Goal: Navigation & Orientation: Find specific page/section

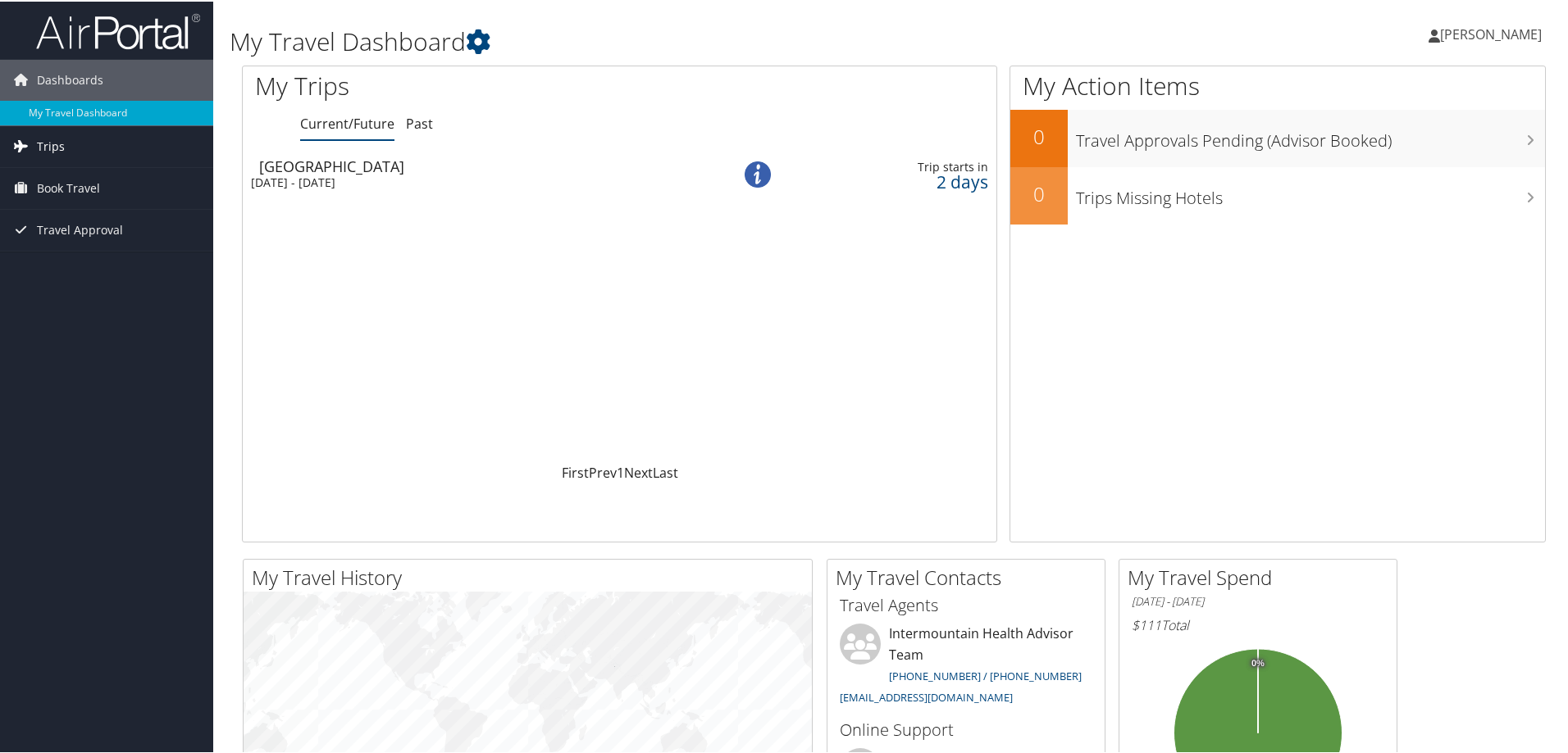
click at [87, 155] on link "Trips" at bounding box center [106, 144] width 213 height 41
click at [89, 180] on link "Current/Future Trips" at bounding box center [106, 178] width 213 height 25
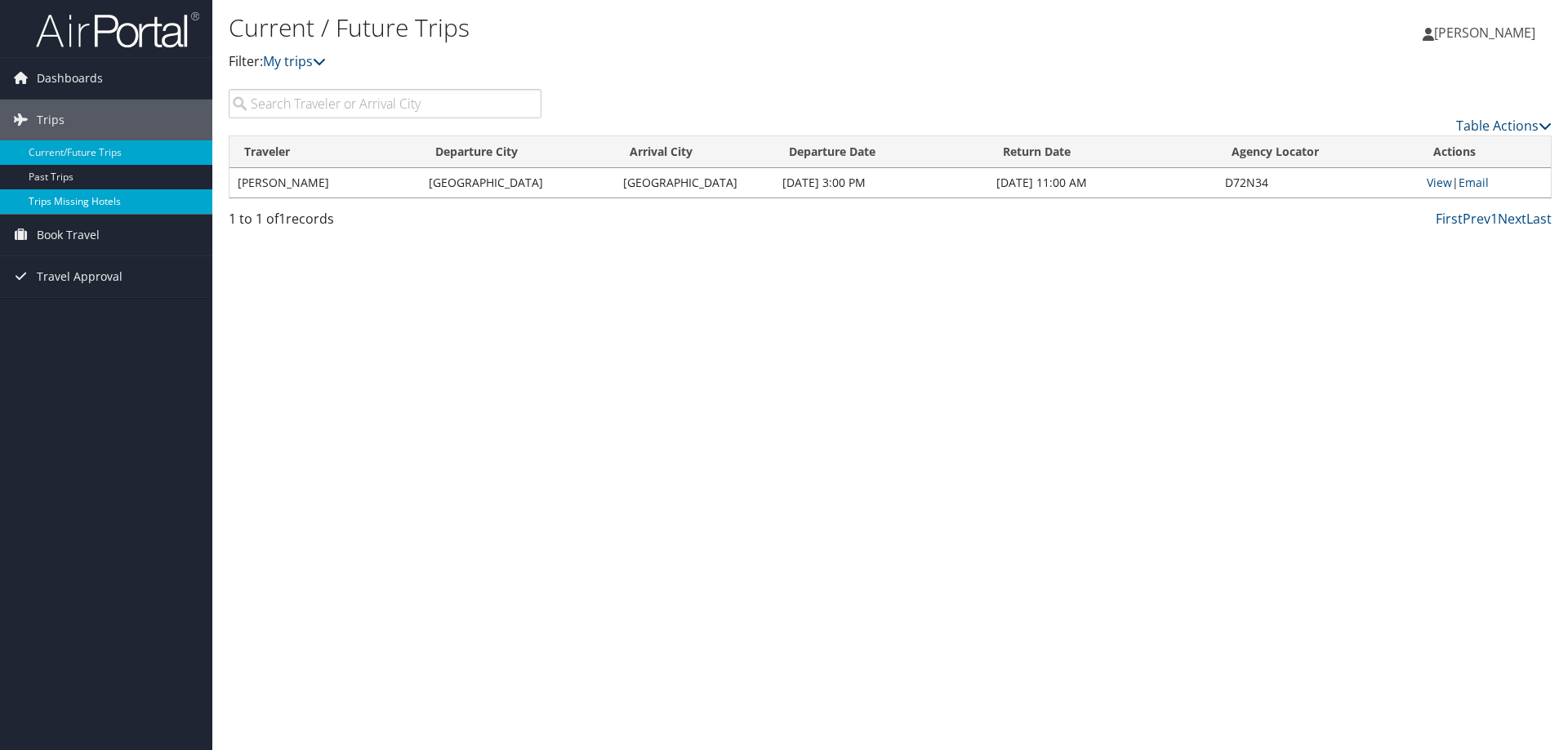
click at [76, 199] on link "Trips Missing Hotels" at bounding box center [106, 202] width 213 height 25
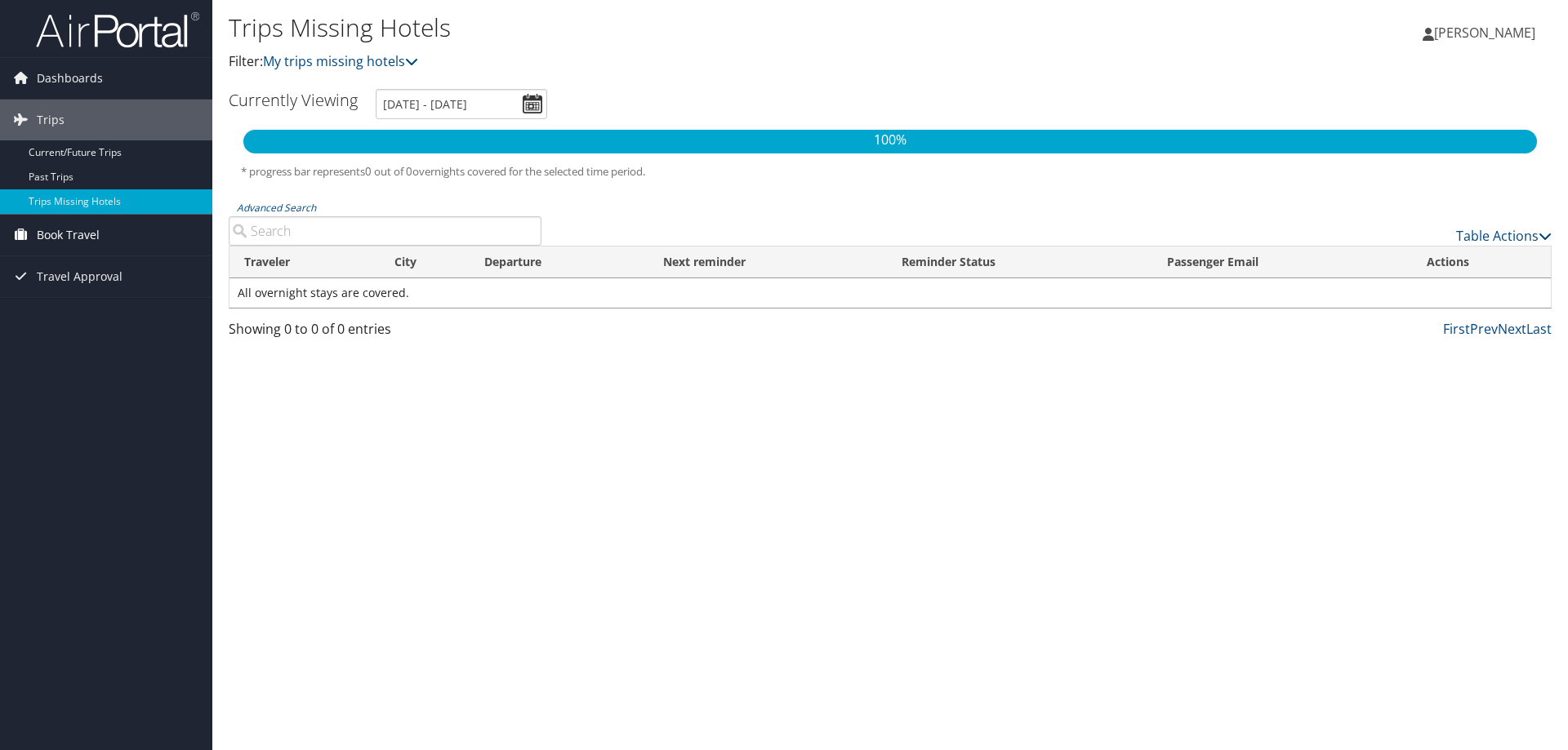
click at [58, 238] on span "Book Travel" at bounding box center [68, 234] width 63 height 41
click at [87, 315] on link "Book/Manage Online Trips" at bounding box center [106, 316] width 213 height 25
